Goal: Check status: Check status

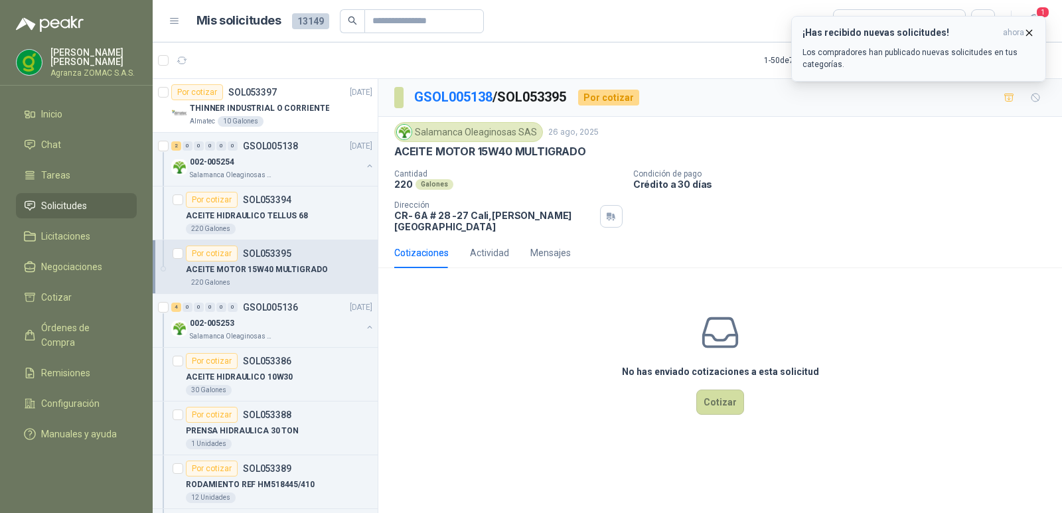
click at [1026, 33] on icon "button" at bounding box center [1029, 32] width 11 height 11
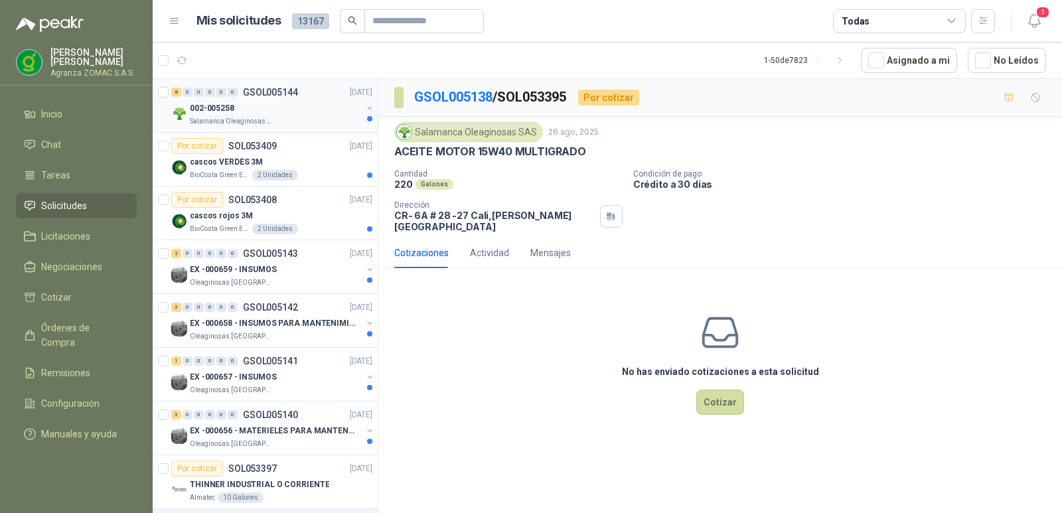
click at [291, 108] on div "002-005258" at bounding box center [276, 108] width 172 height 16
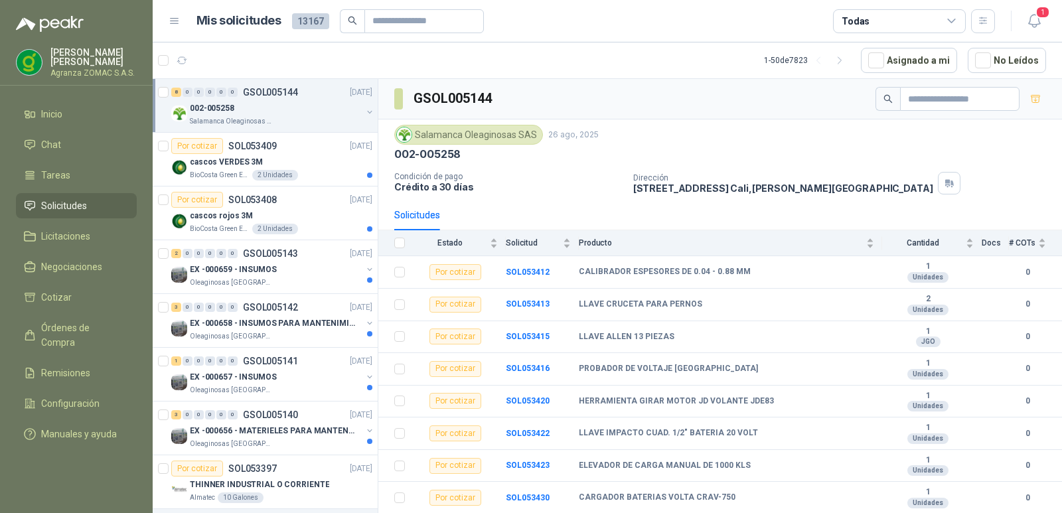
scroll to position [4, 0]
click at [313, 153] on div "Por cotizar SOL053409 26/08/25" at bounding box center [271, 146] width 201 height 16
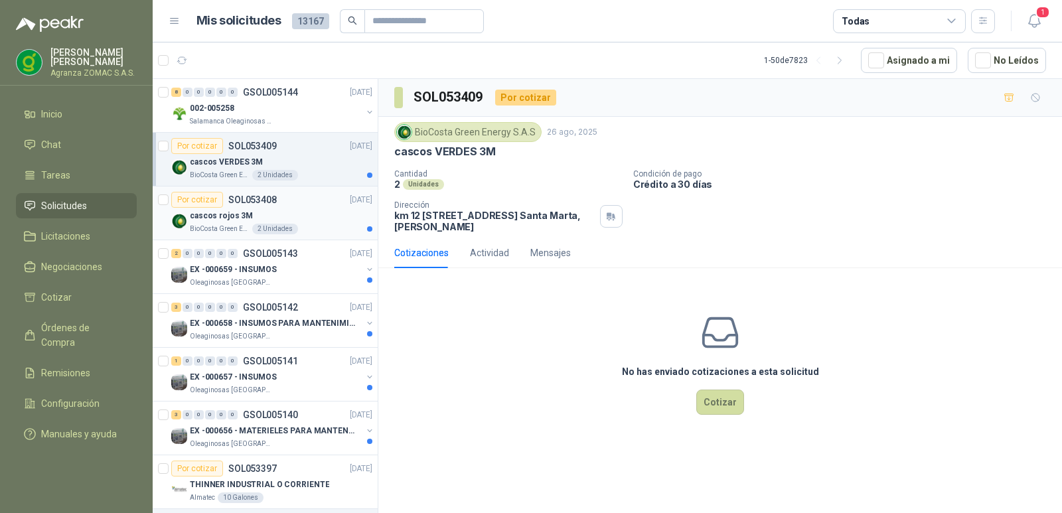
click at [317, 201] on div "Por cotizar SOL053408 26/08/25" at bounding box center [271, 200] width 201 height 16
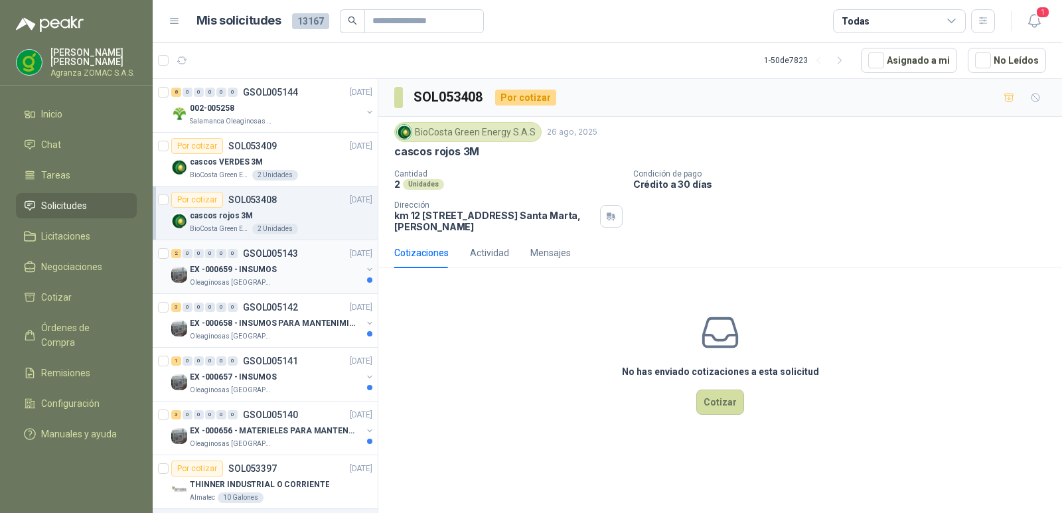
click at [307, 268] on div "EX -000659 - INSUMOS" at bounding box center [276, 270] width 172 height 16
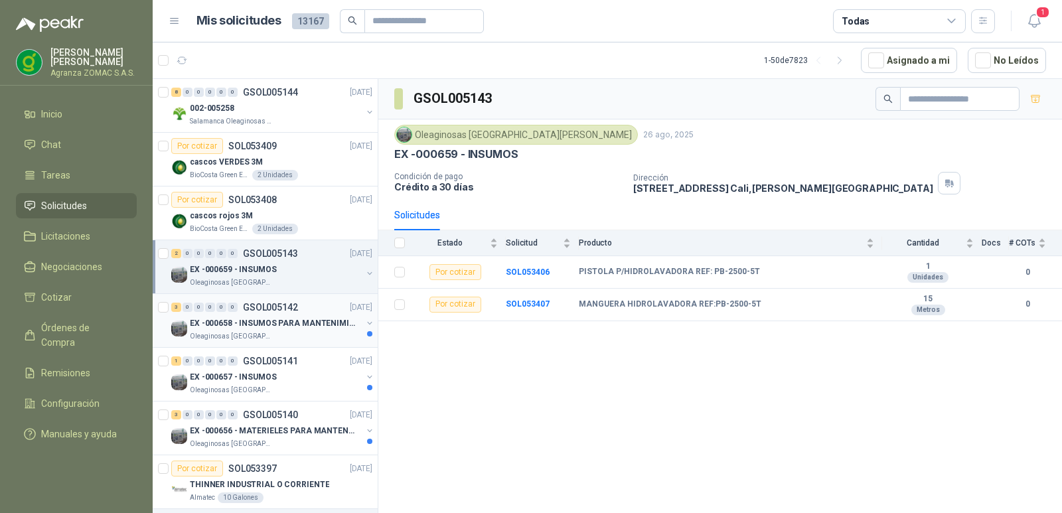
click at [308, 322] on p "EX -000658 - INSUMOS PARA MANTENIMIENTO MECANICO" at bounding box center [272, 323] width 165 height 13
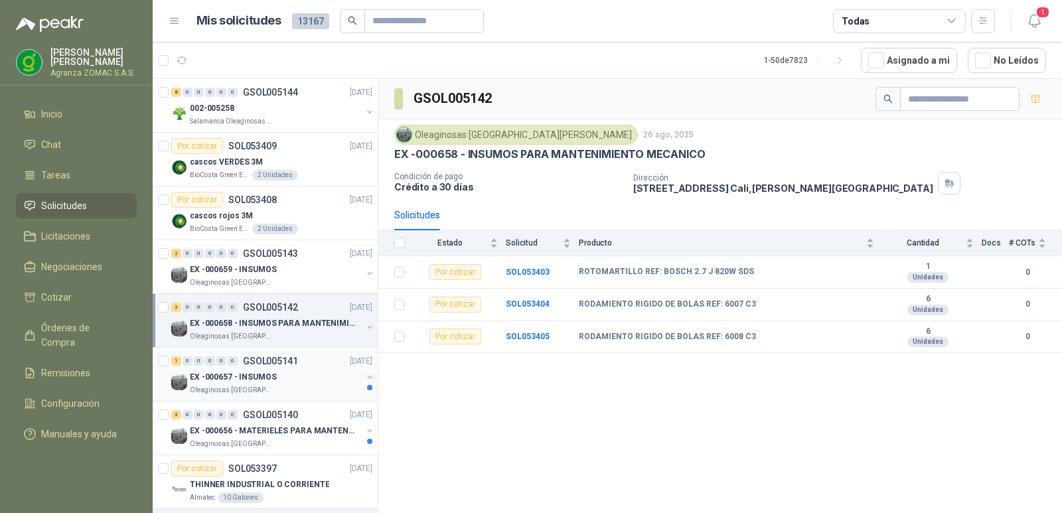
click at [315, 379] on div "EX -000657 - INSUMOS" at bounding box center [276, 377] width 172 height 16
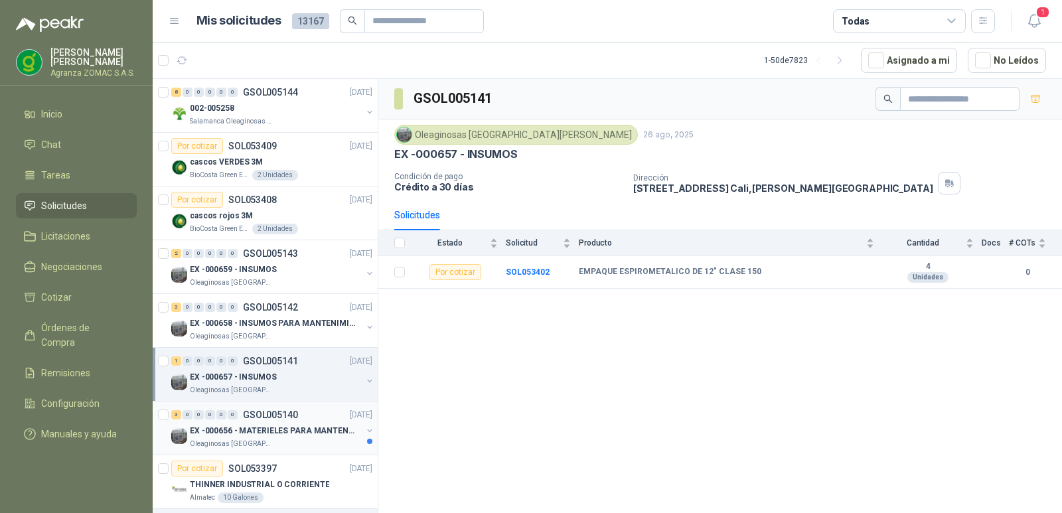
click at [315, 418] on div "3 0 0 0 0 0 GSOL005140 26/08/25" at bounding box center [273, 415] width 204 height 16
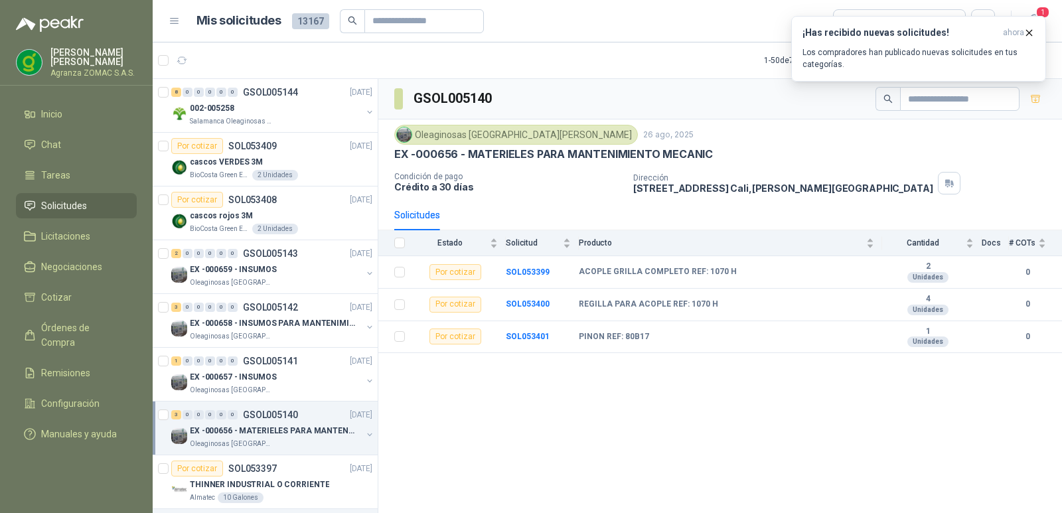
click at [966, 139] on div "Oleaginosas San Fernando 26 ago, 2025" at bounding box center [720, 135] width 652 height 20
click at [1026, 35] on icon "button" at bounding box center [1029, 32] width 11 height 11
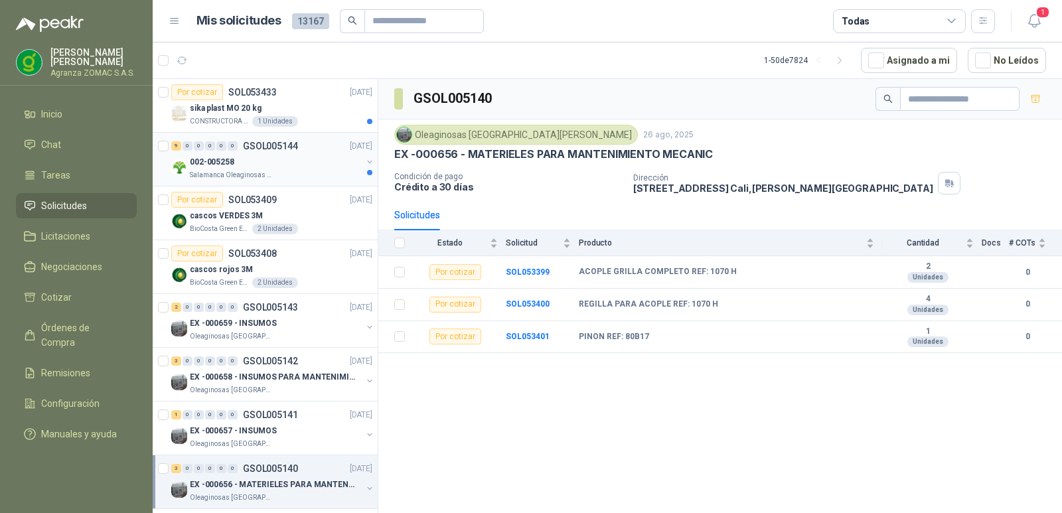
click at [311, 168] on div "002-005258" at bounding box center [276, 162] width 172 height 16
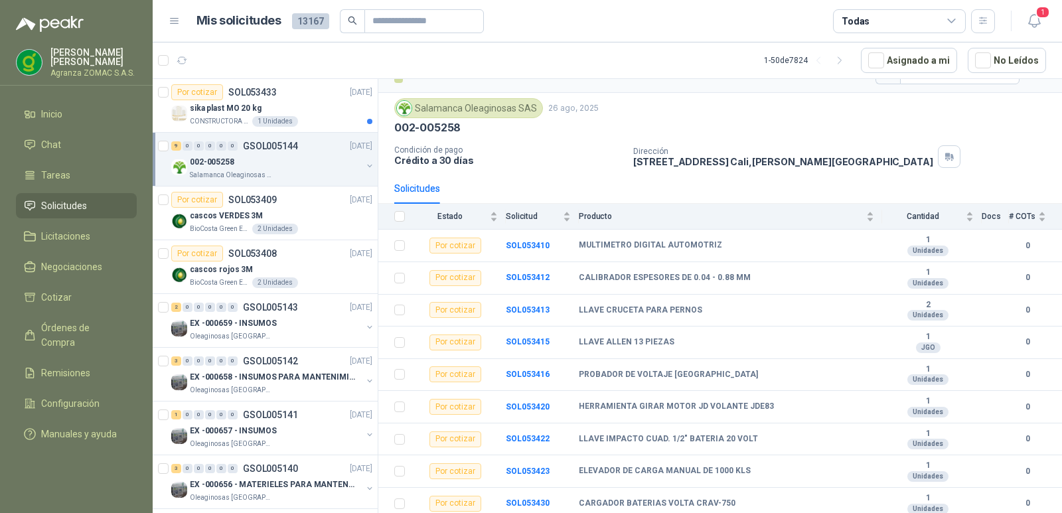
scroll to position [37, 0]
